Goal: Transaction & Acquisition: Book appointment/travel/reservation

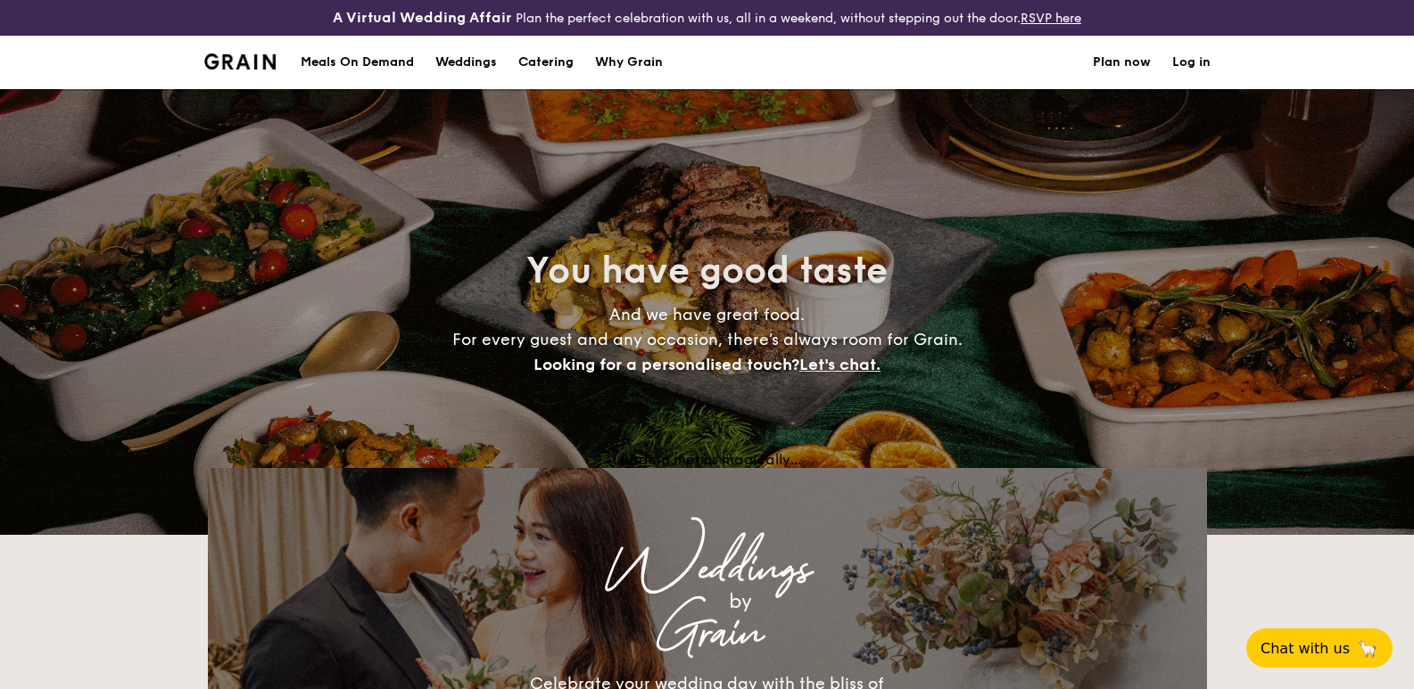
select select
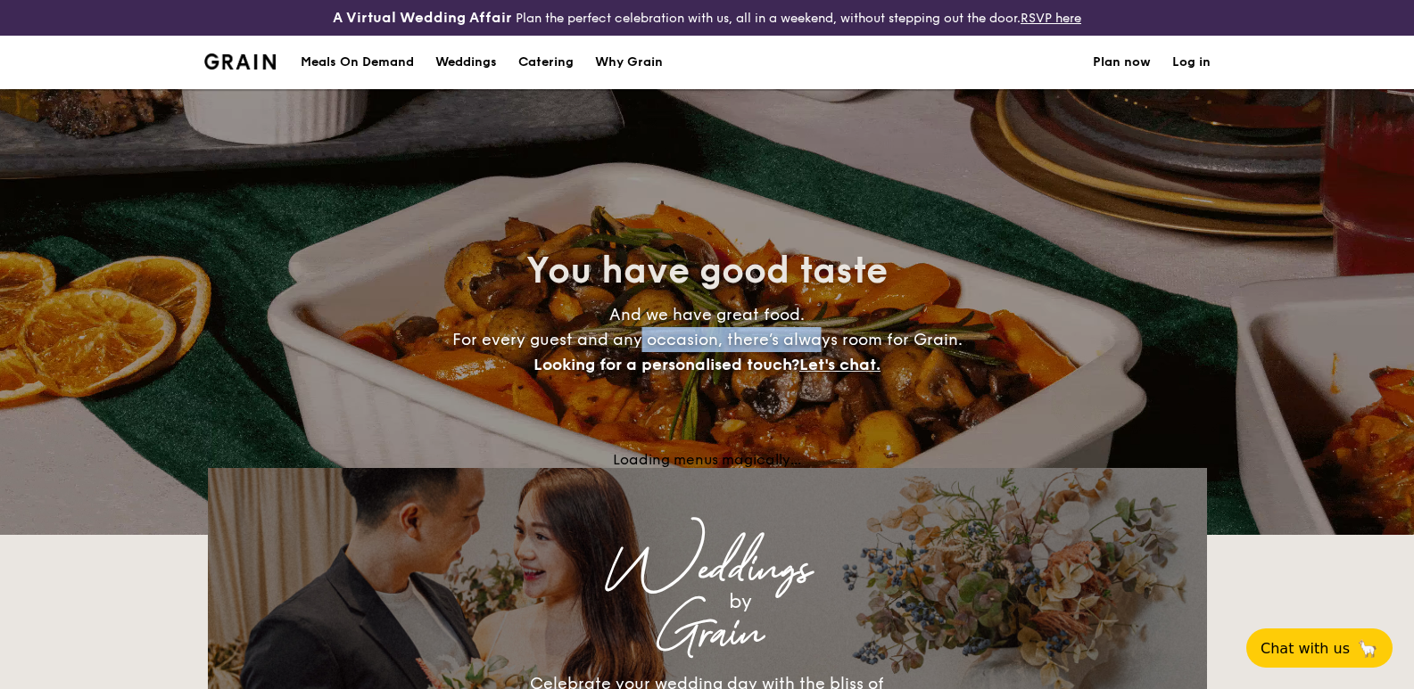
drag, startPoint x: 676, startPoint y: 339, endPoint x: 835, endPoint y: 353, distance: 159.4
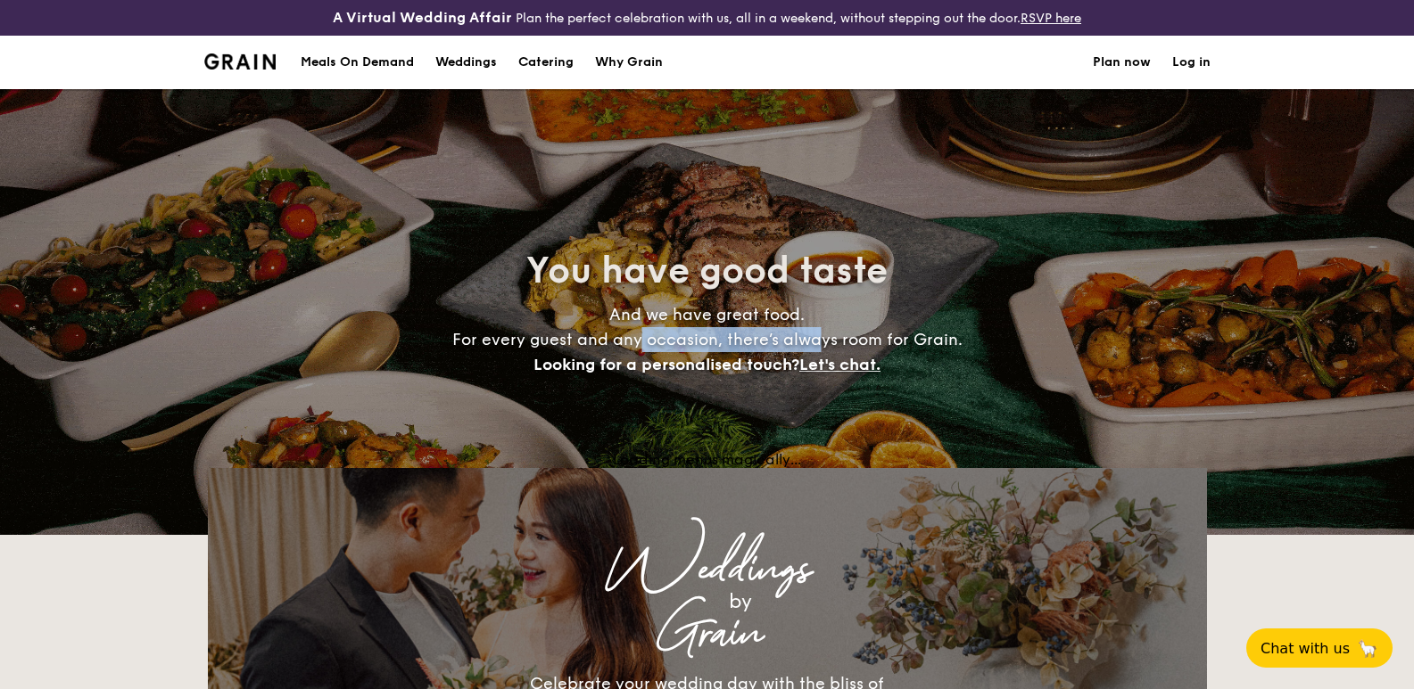
click at [835, 353] on h4 "And we have great food. For every guest and any occasion, there’s always room f…" at bounding box center [707, 339] width 798 height 75
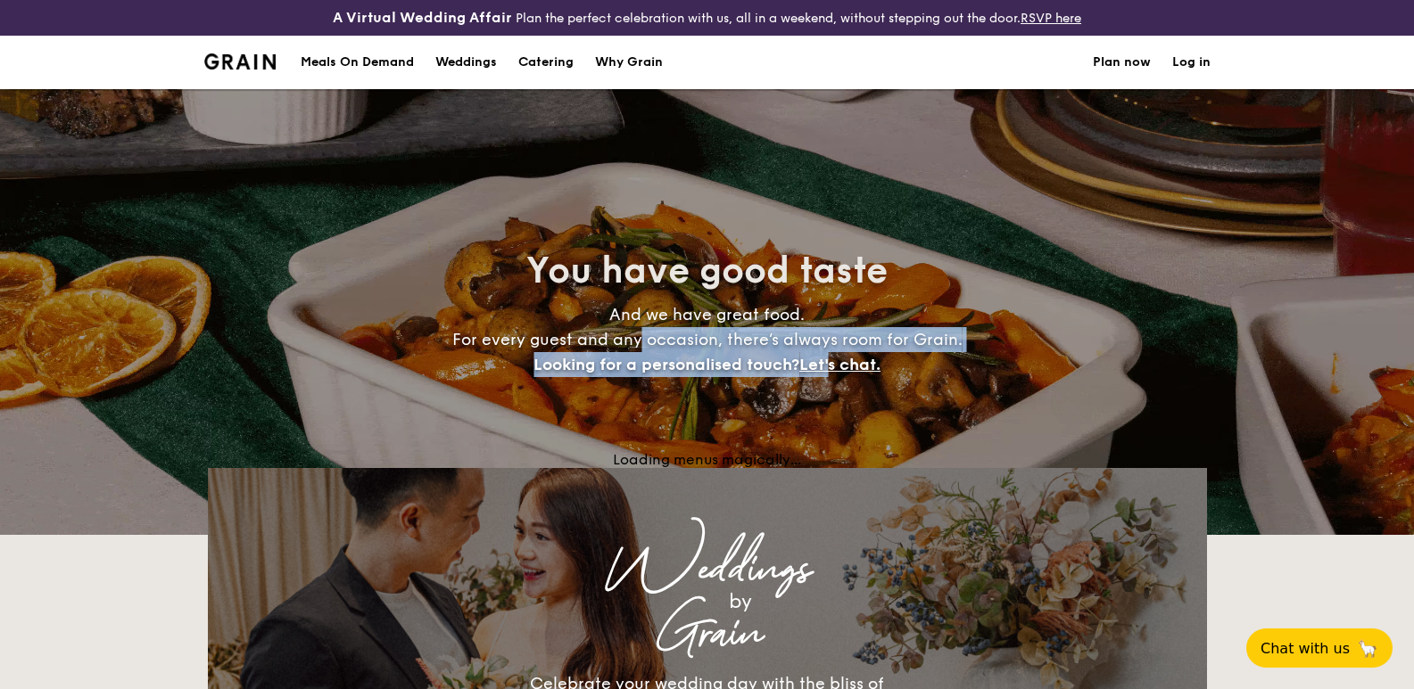
click at [745, 356] on span "Looking for a personalised touch?" at bounding box center [666, 365] width 266 height 20
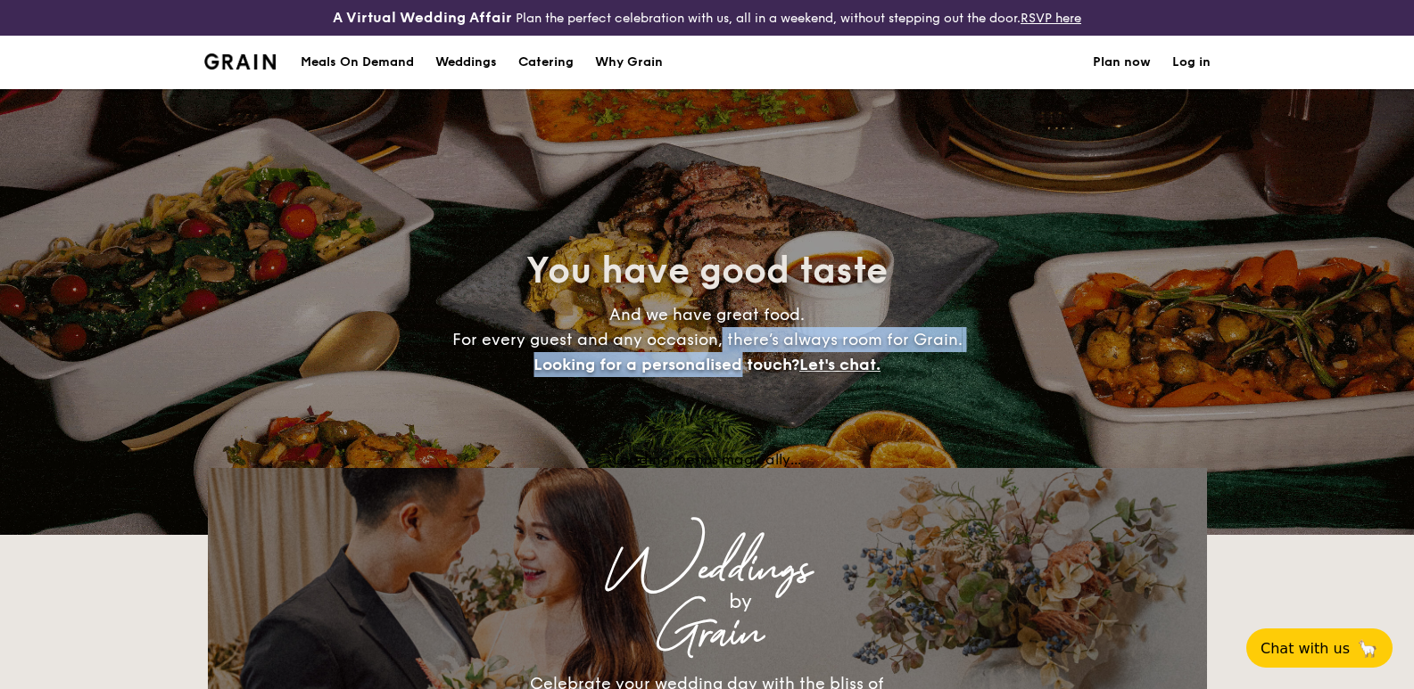
drag, startPoint x: 713, startPoint y: 338, endPoint x: 697, endPoint y: 323, distance: 22.1
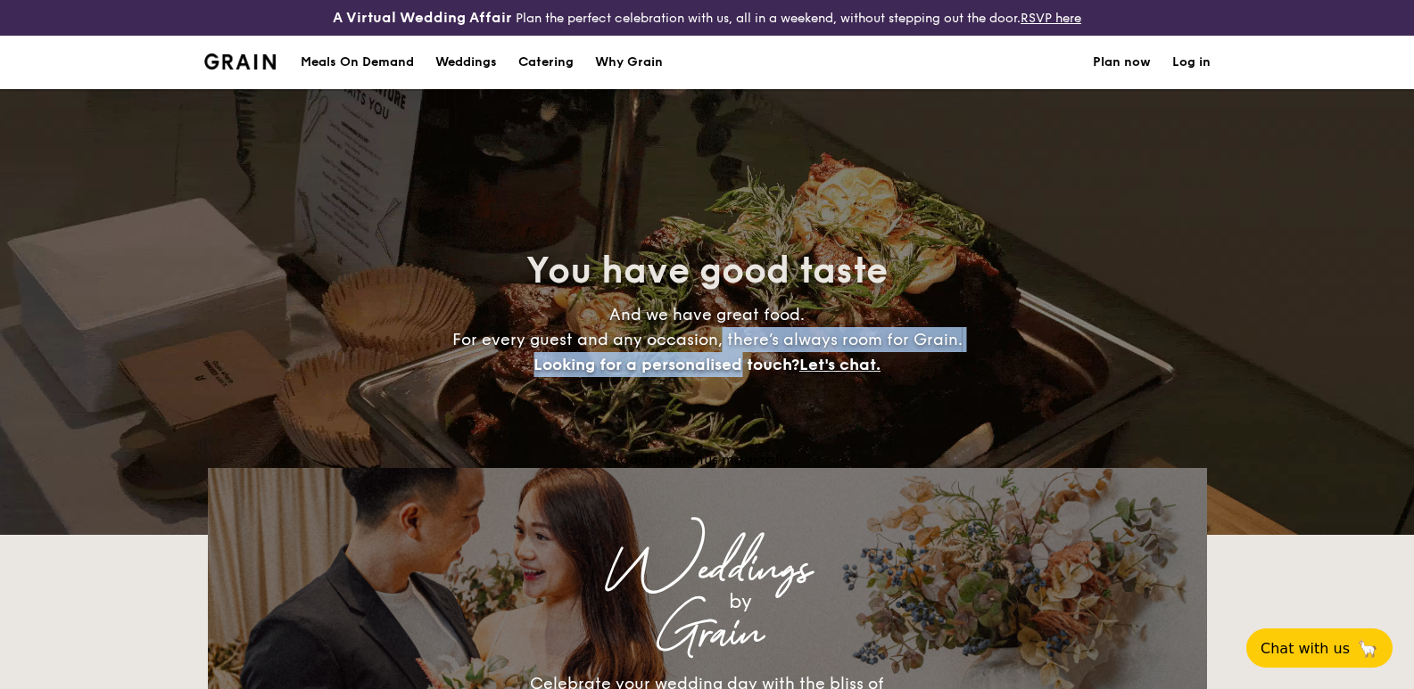
click at [698, 323] on span "And we have great food. For every guest and any occasion, there’s always room f…" at bounding box center [707, 340] width 510 height 70
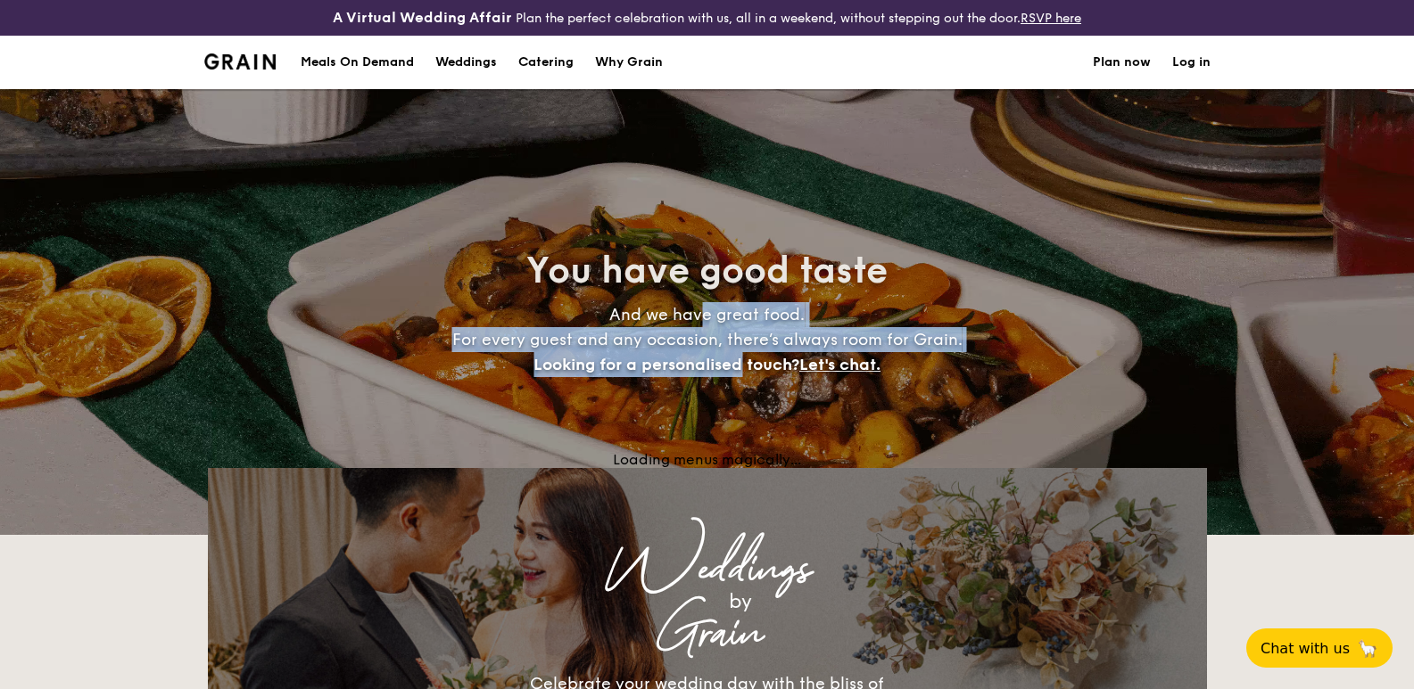
click at [666, 342] on span "And we have great food. For every guest and any occasion, there’s always room f…" at bounding box center [707, 340] width 510 height 70
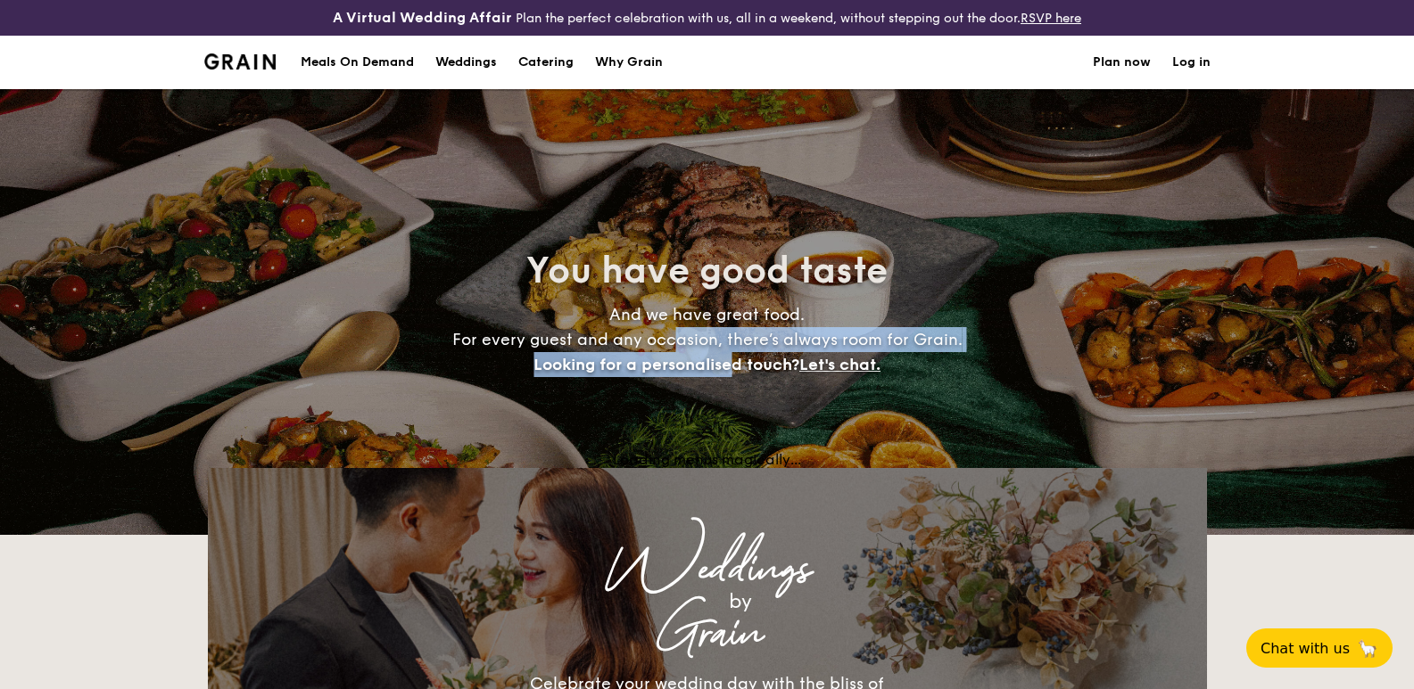
drag, startPoint x: 663, startPoint y: 342, endPoint x: 739, endPoint y: 367, distance: 80.7
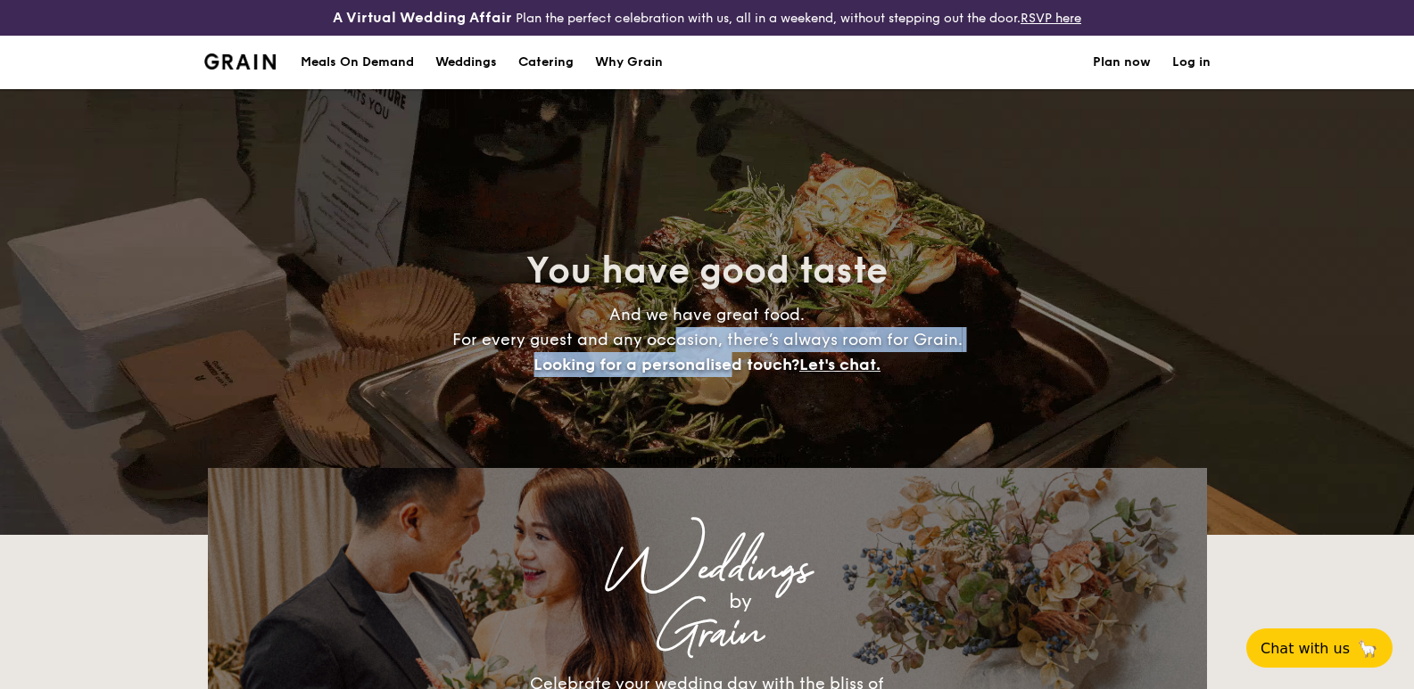
click at [739, 367] on span "And we have great food. For every guest and any occasion, there’s always room f…" at bounding box center [707, 340] width 510 height 70
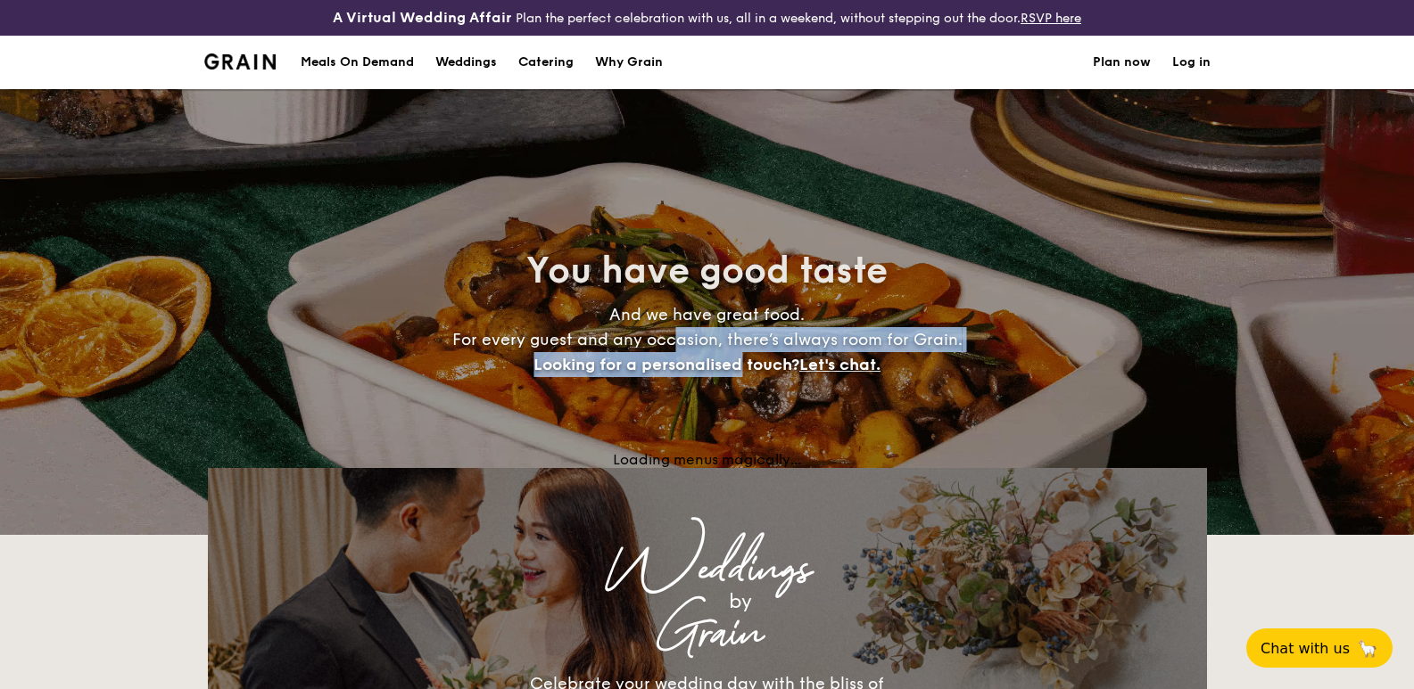
click at [739, 367] on span "Looking for a personalised touch?" at bounding box center [666, 365] width 266 height 20
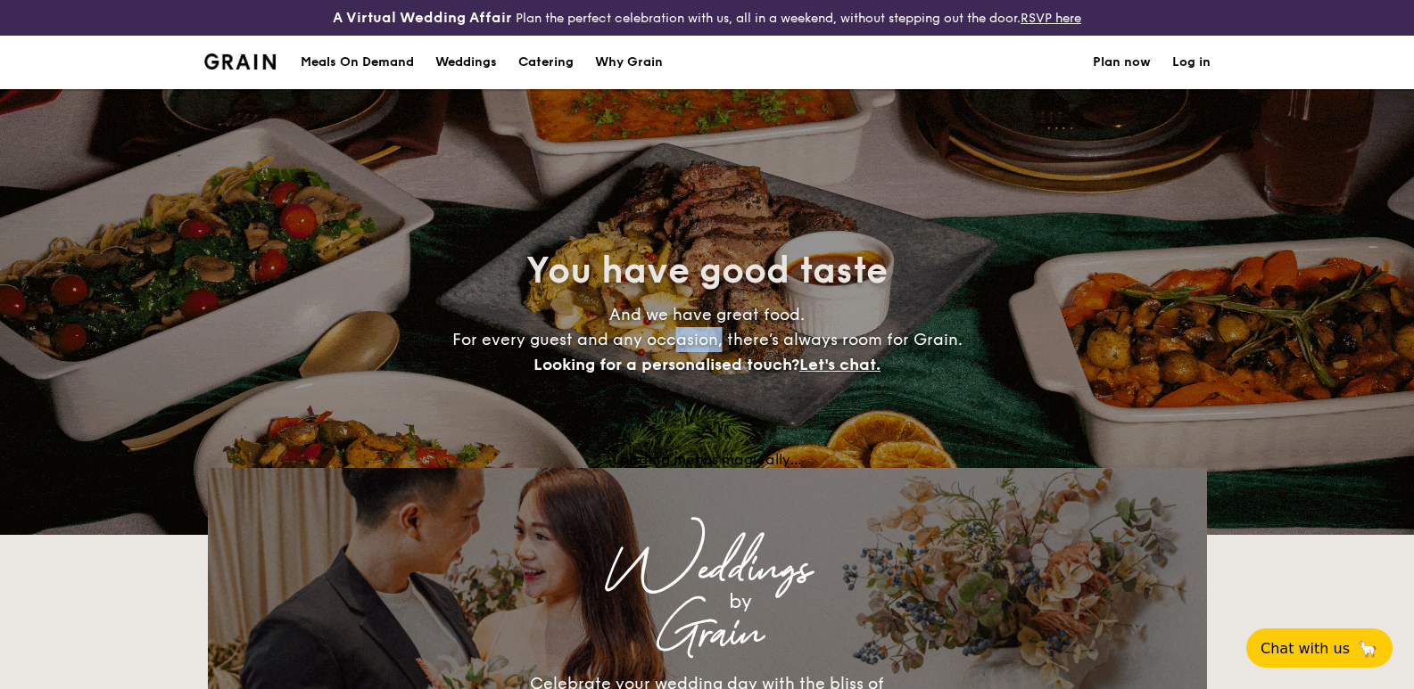
drag, startPoint x: 739, startPoint y: 367, endPoint x: 699, endPoint y: 344, distance: 46.3
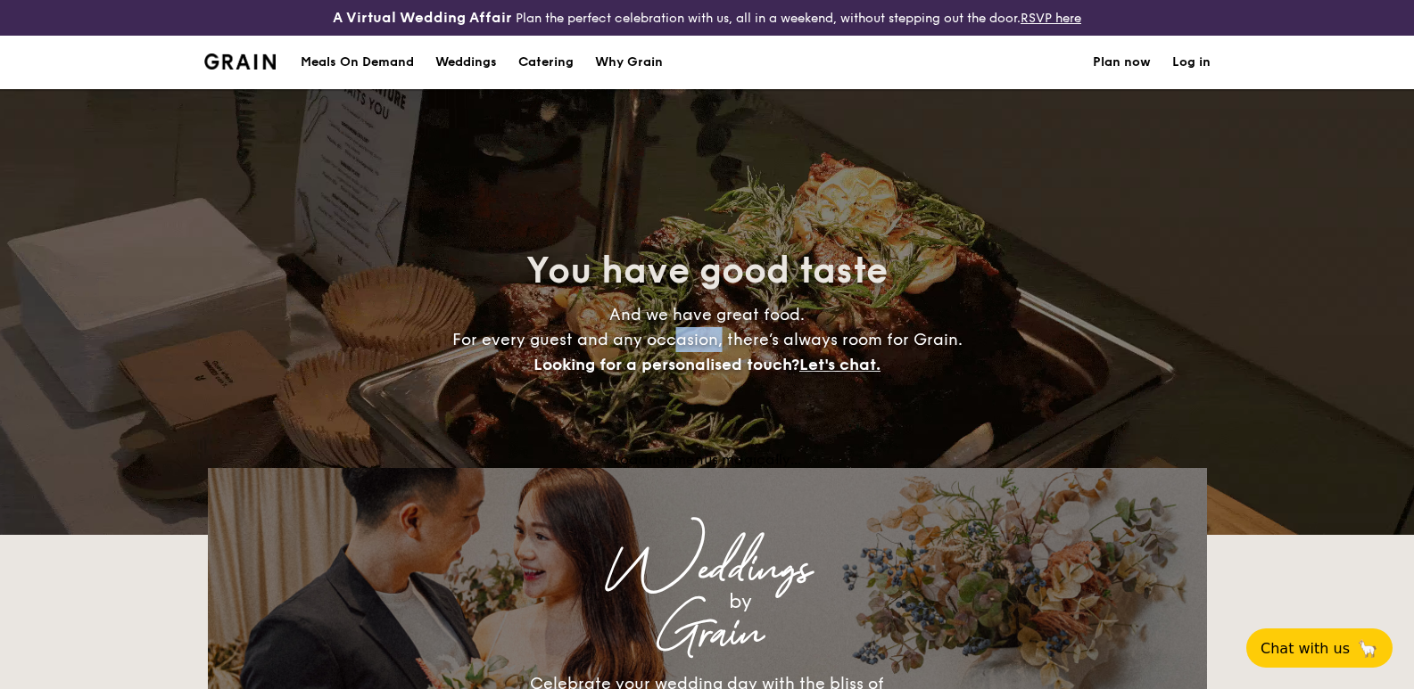
click at [702, 346] on span "And we have great food. For every guest and any occasion, there’s always room f…" at bounding box center [707, 340] width 510 height 70
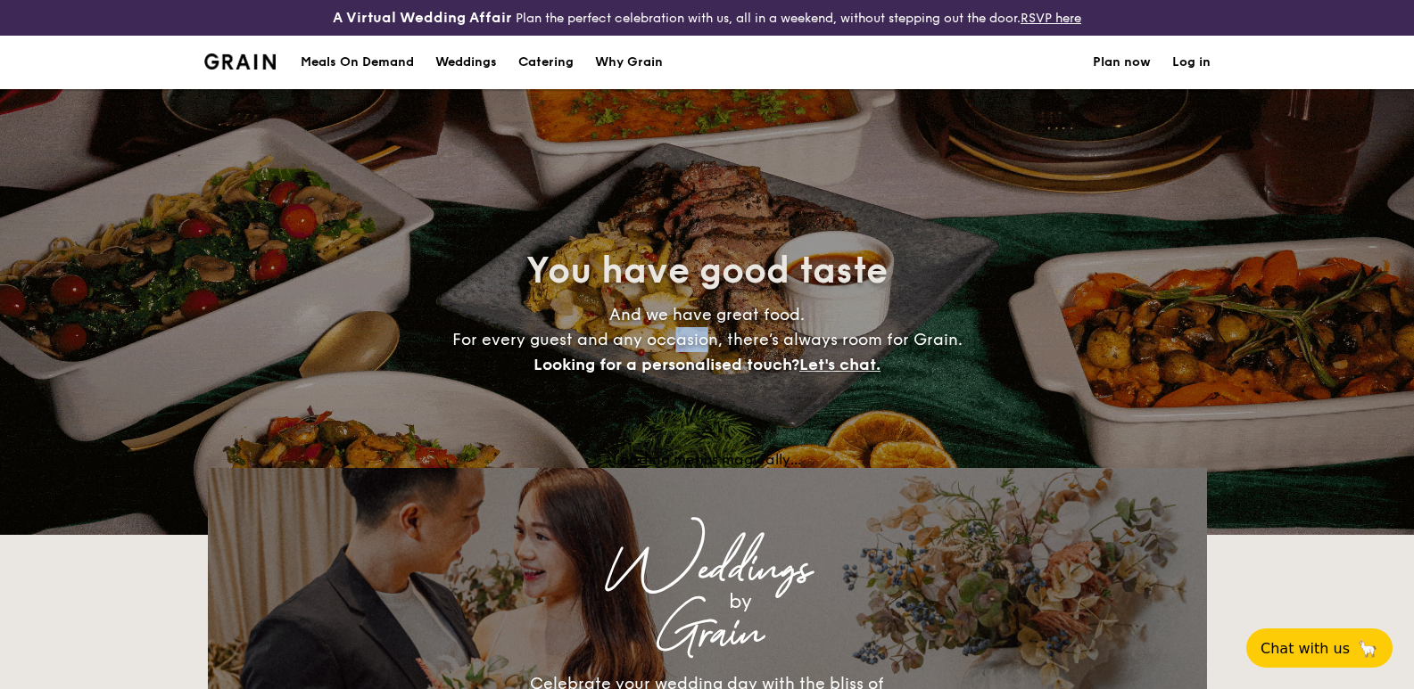
click at [684, 335] on span "And we have great food. For every guest and any occasion, there’s always room f…" at bounding box center [707, 340] width 510 height 70
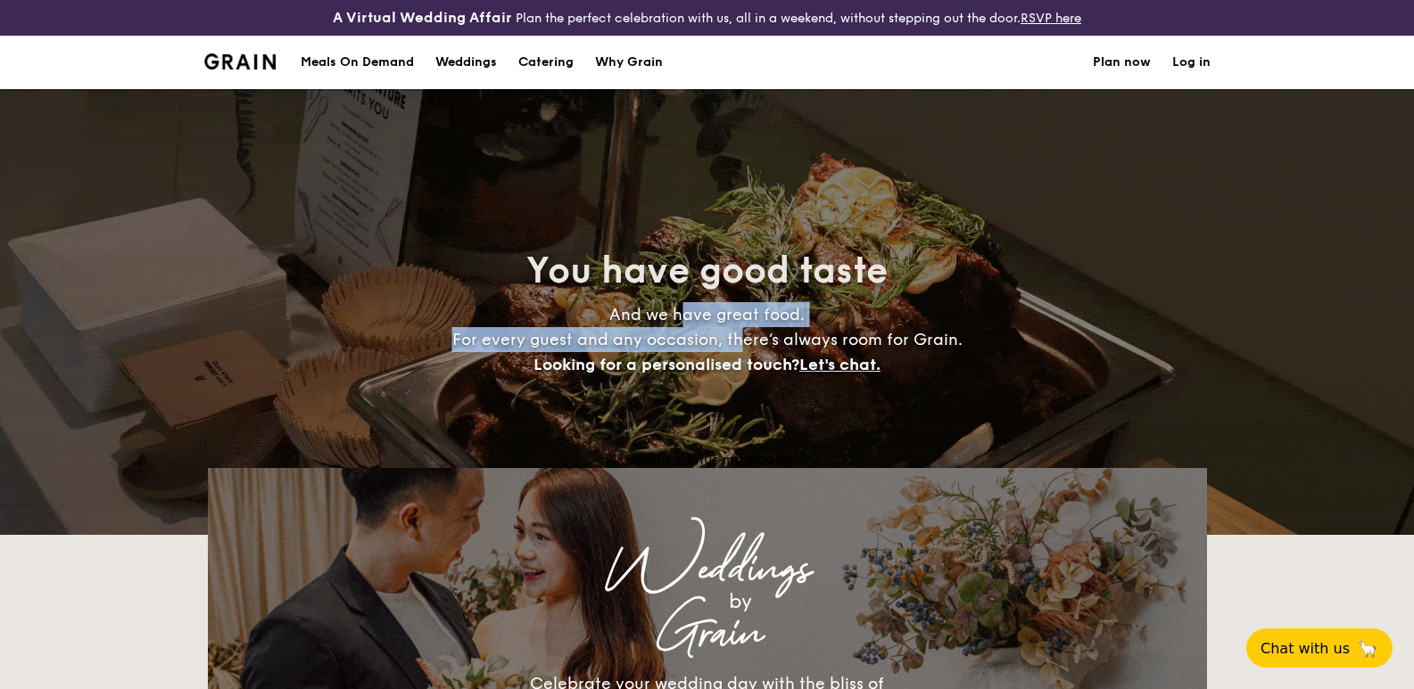
drag, startPoint x: 712, startPoint y: 329, endPoint x: 740, endPoint y: 340, distance: 30.5
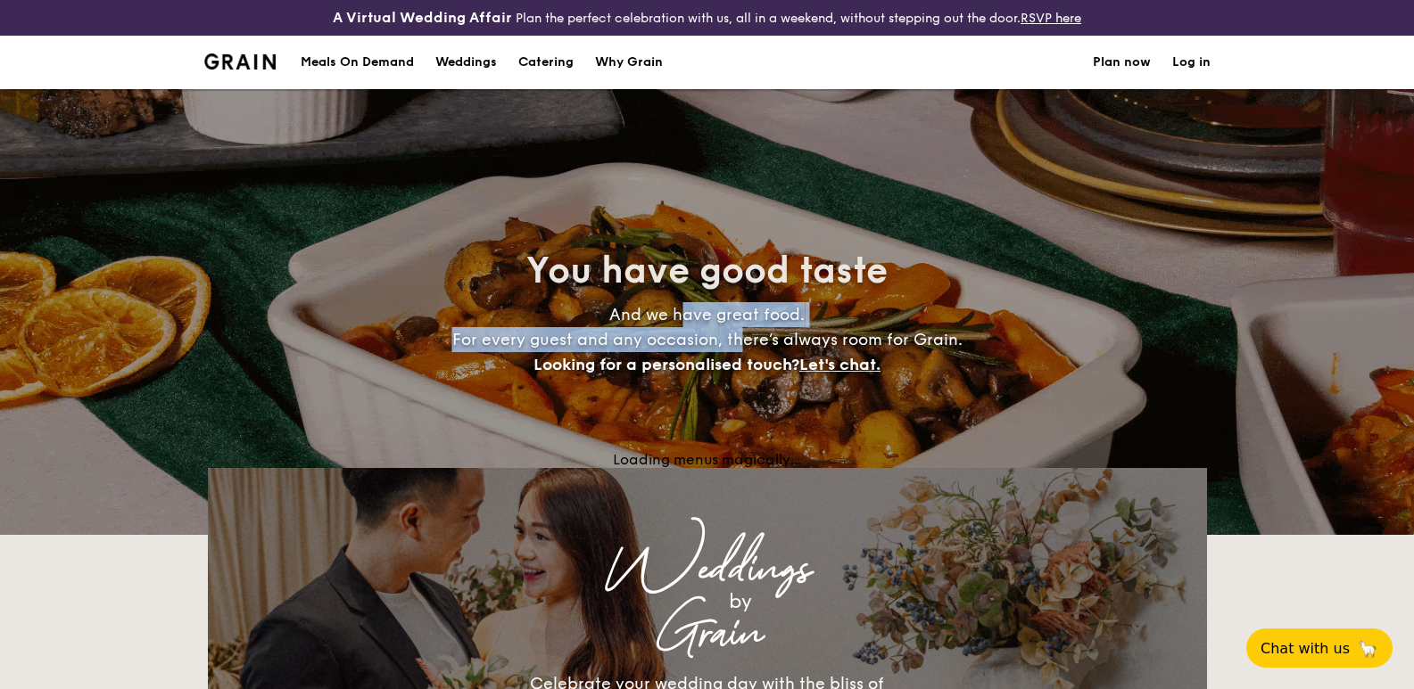
click at [740, 340] on span "And we have great food. For every guest and any occasion, there’s always room f…" at bounding box center [707, 340] width 510 height 70
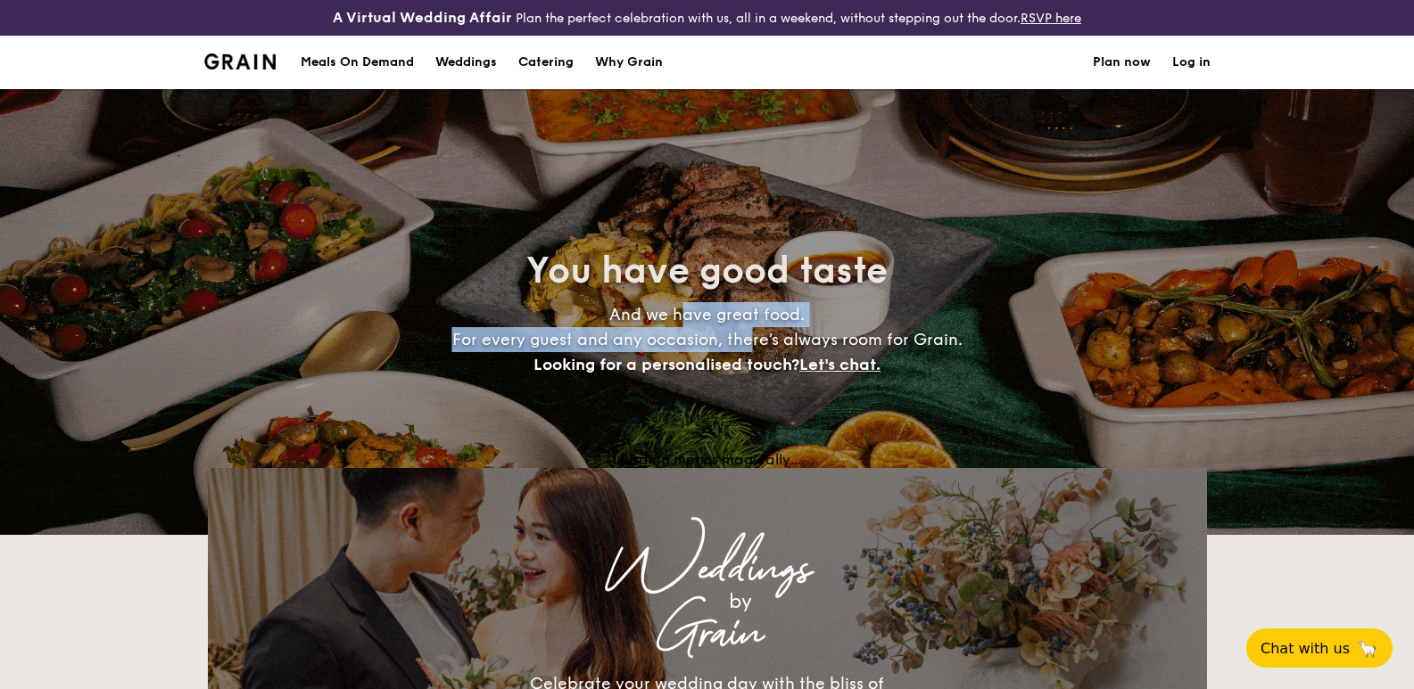
click at [740, 340] on span "And we have great food. For every guest and any occasion, there’s always room f…" at bounding box center [707, 340] width 510 height 70
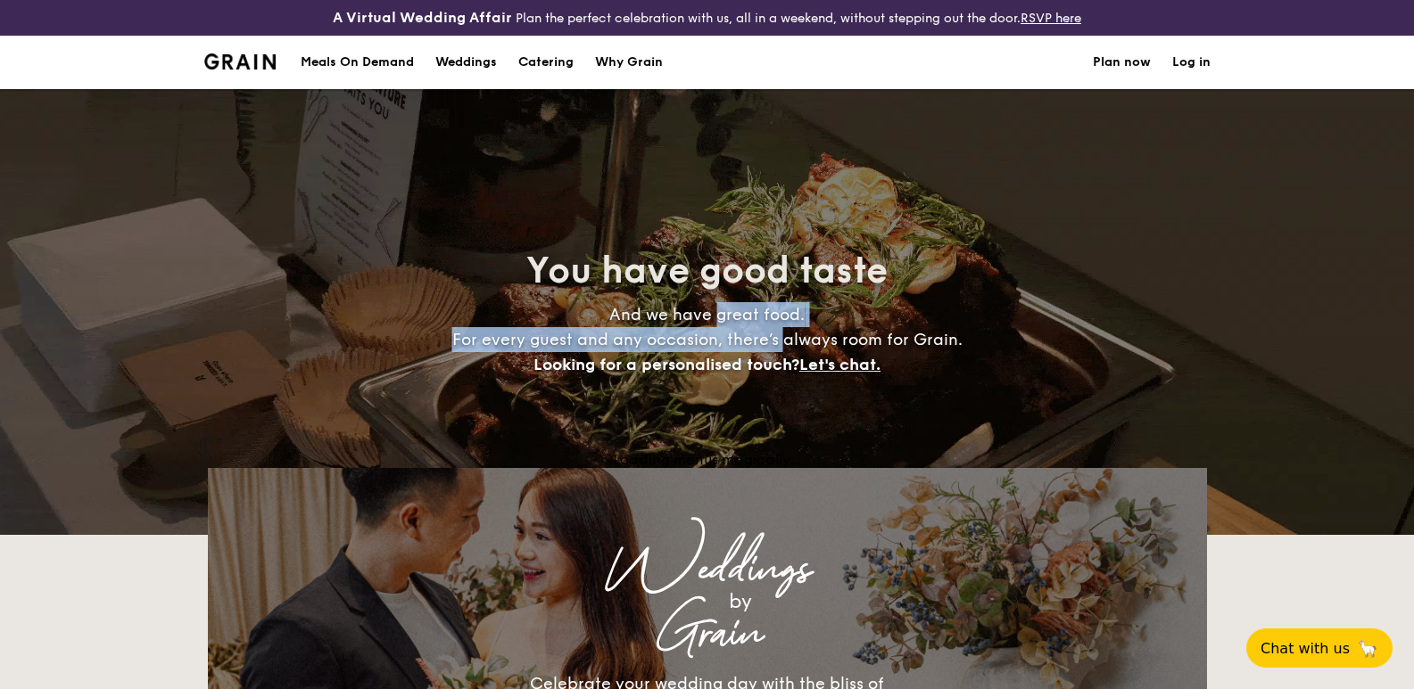
drag, startPoint x: 740, startPoint y: 340, endPoint x: 707, endPoint y: 311, distance: 43.6
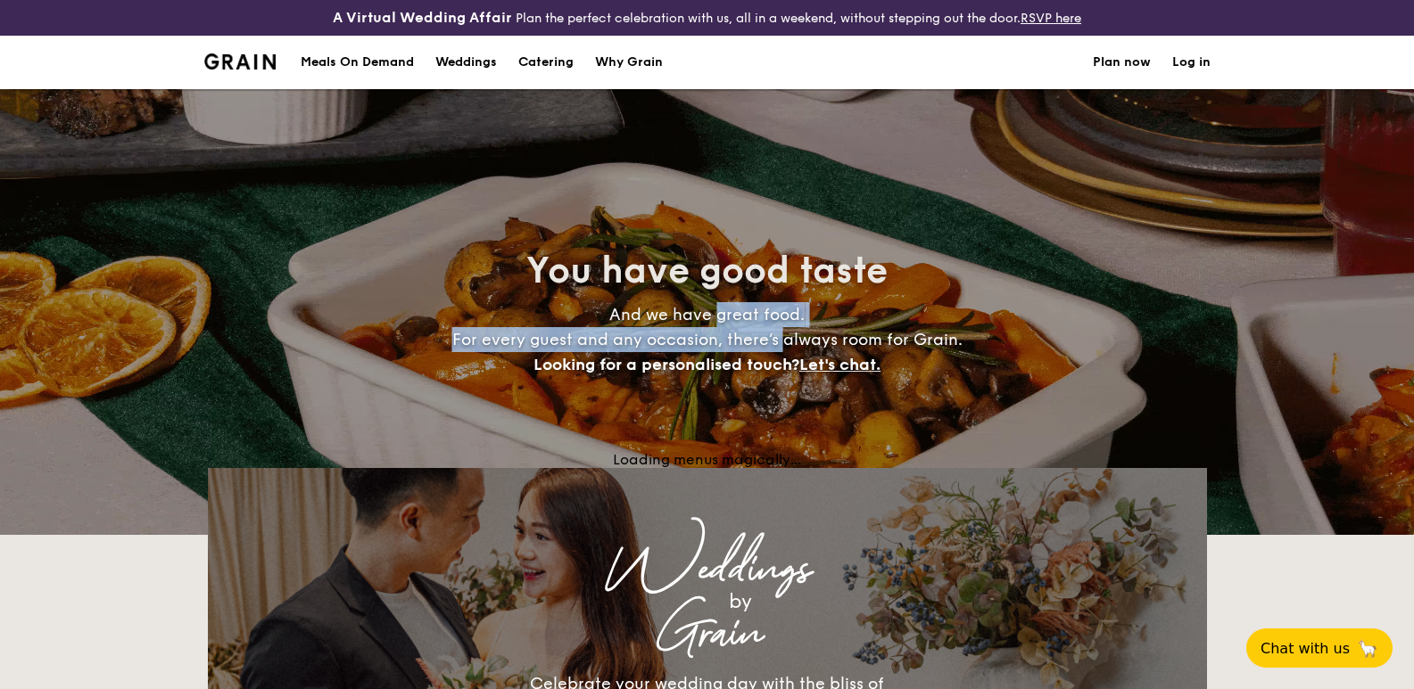
click at [707, 311] on span "And we have great food. For every guest and any occasion, there’s always room f…" at bounding box center [707, 340] width 510 height 70
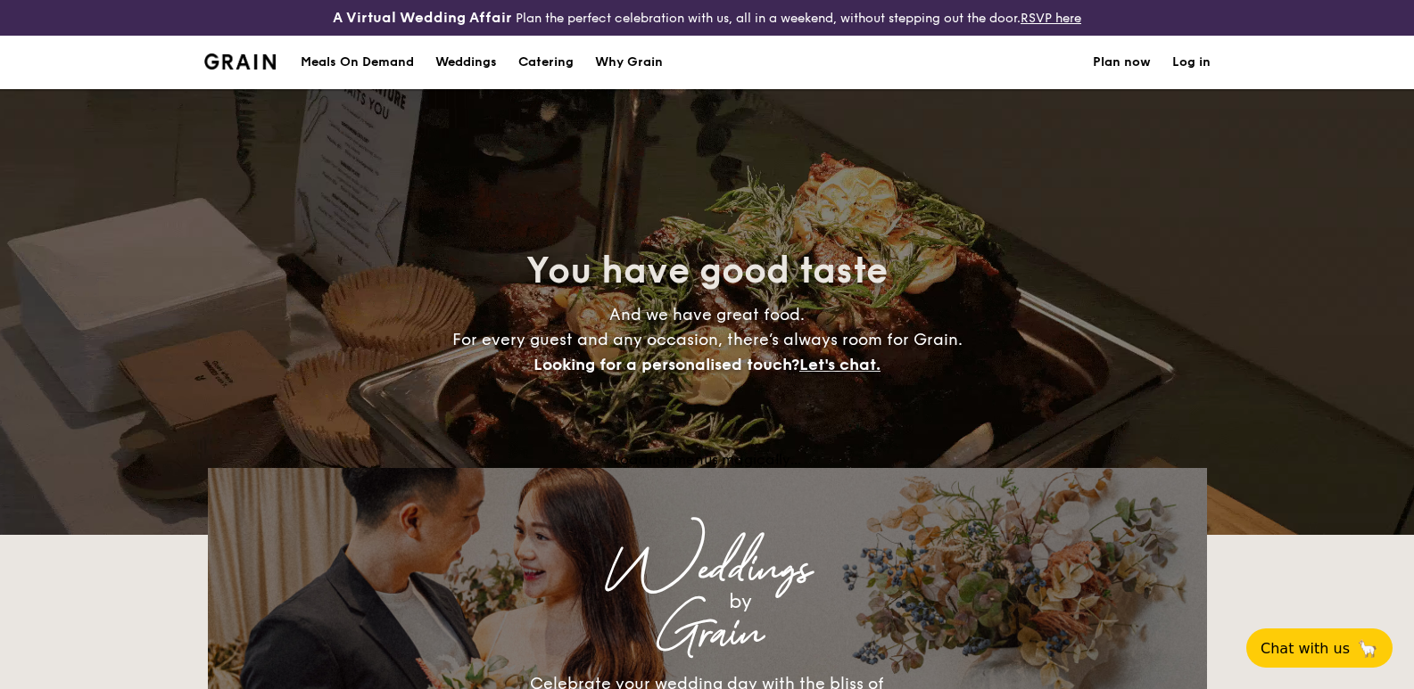
click at [706, 311] on span "And we have great food. For every guest and any occasion, there’s always room f…" at bounding box center [707, 340] width 510 height 70
